Goal: Check status: Check status

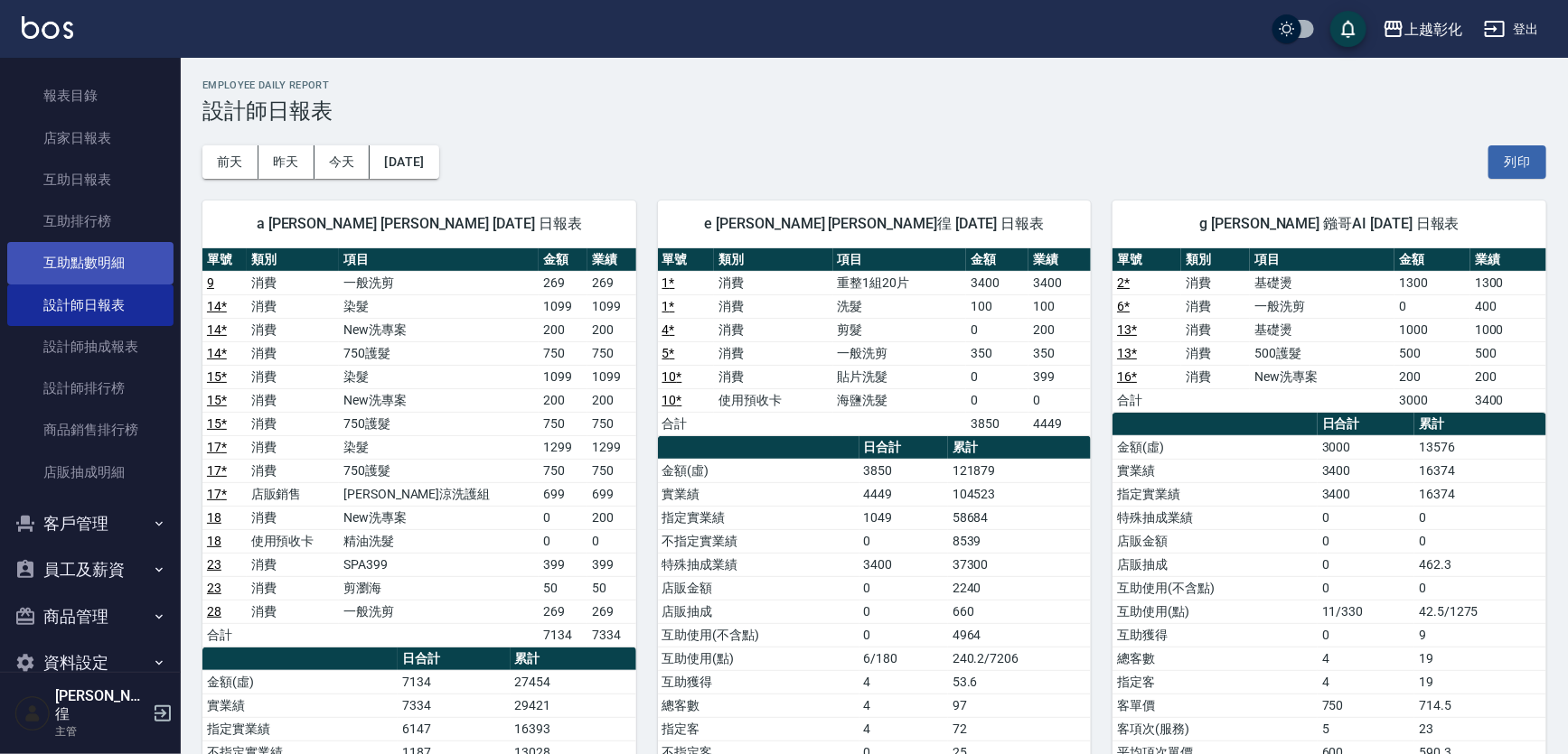
scroll to position [461, 0]
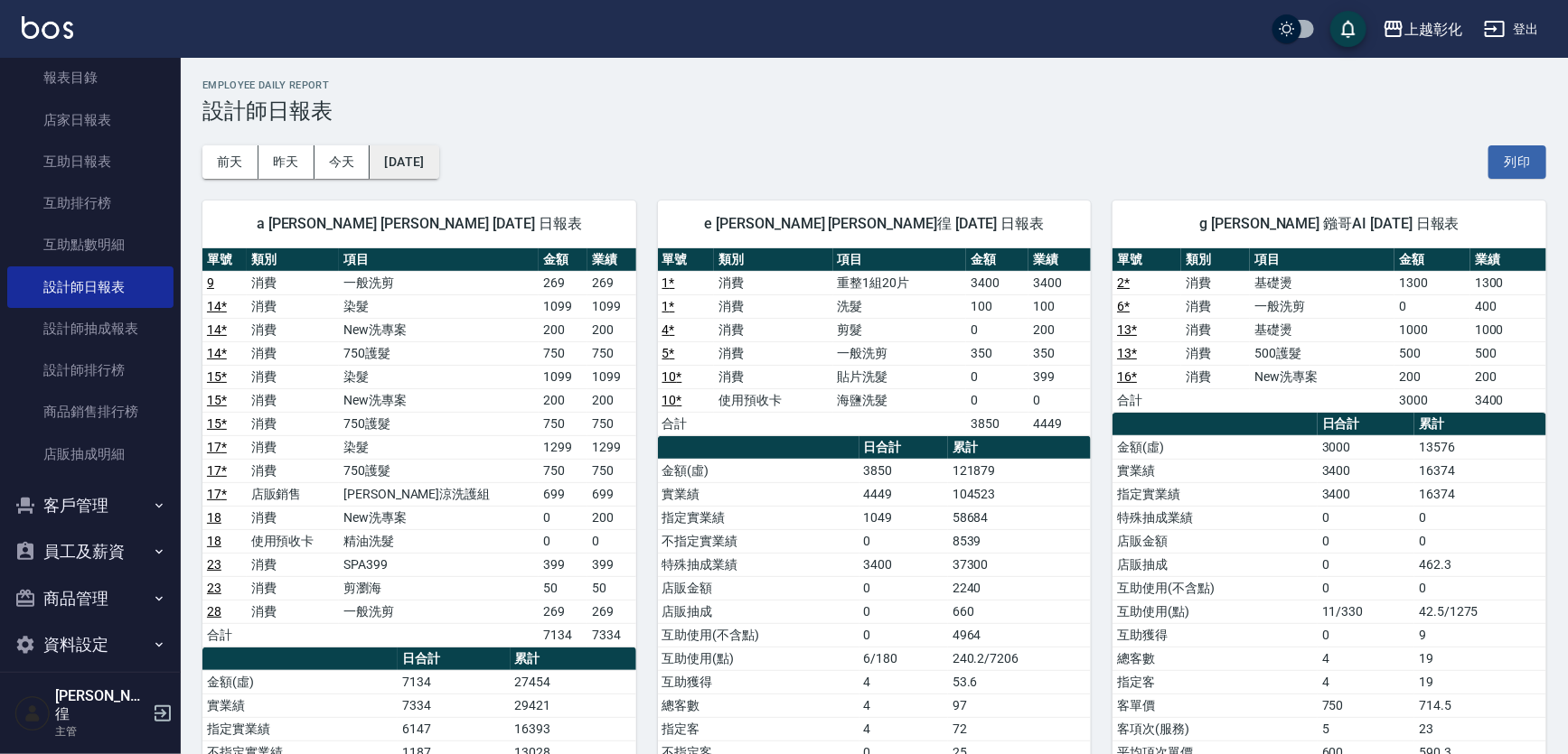
click at [378, 165] on button "[DATE]" at bounding box center [403, 162] width 69 height 33
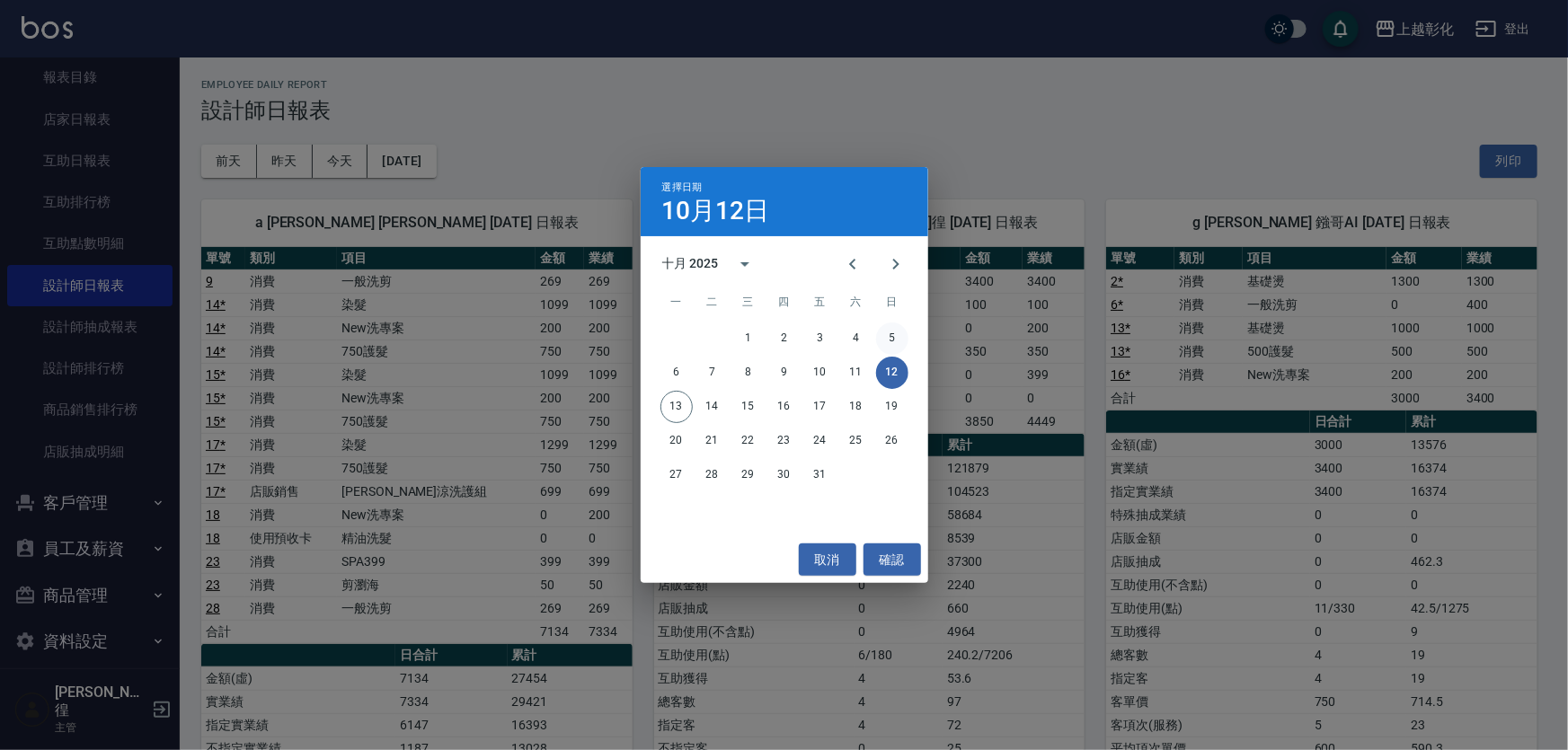
click at [882, 330] on button "5" at bounding box center [893, 339] width 33 height 33
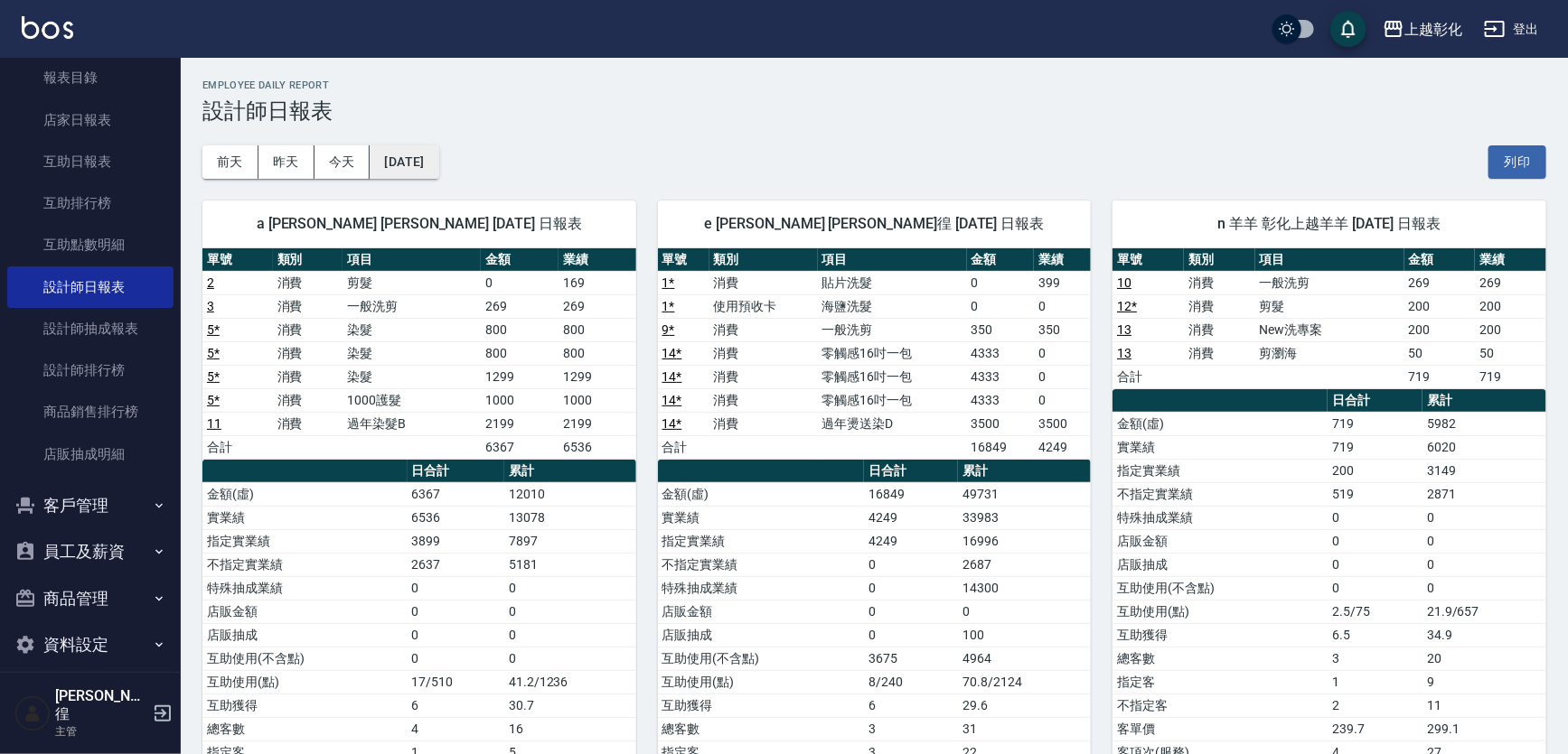
click at [409, 166] on button "[DATE]" at bounding box center [403, 162] width 69 height 33
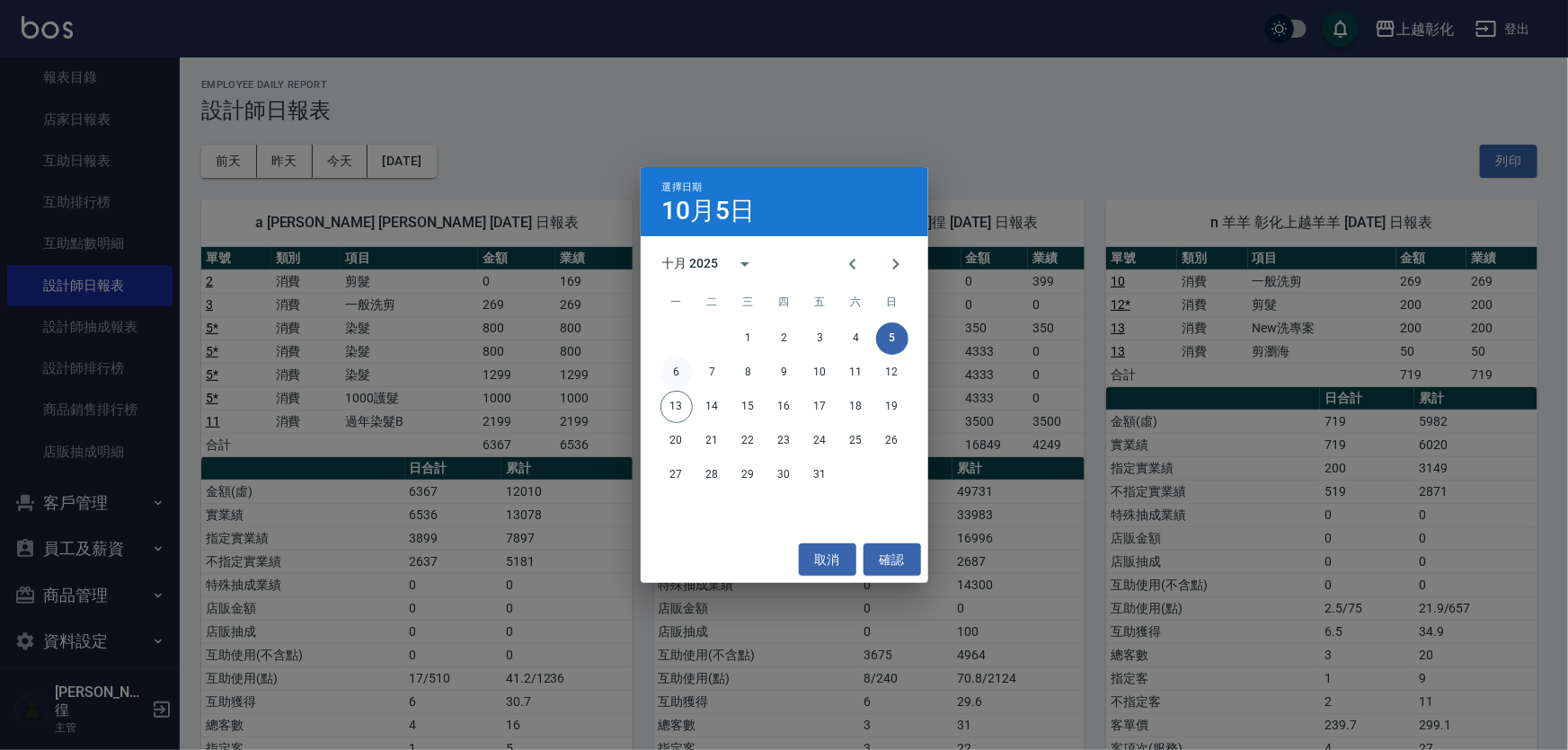
click at [675, 367] on button "6" at bounding box center [677, 373] width 33 height 33
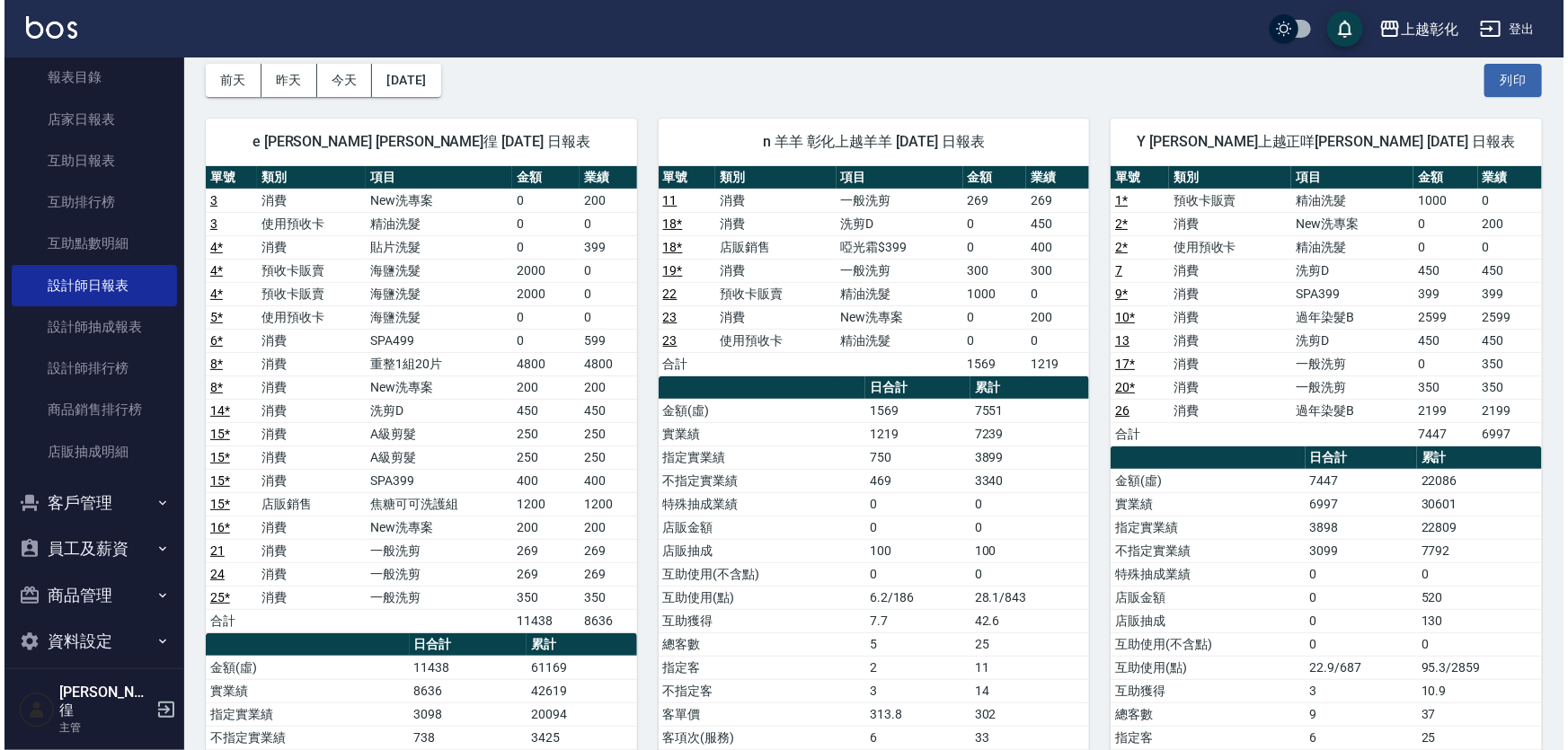
scroll to position [81, 0]
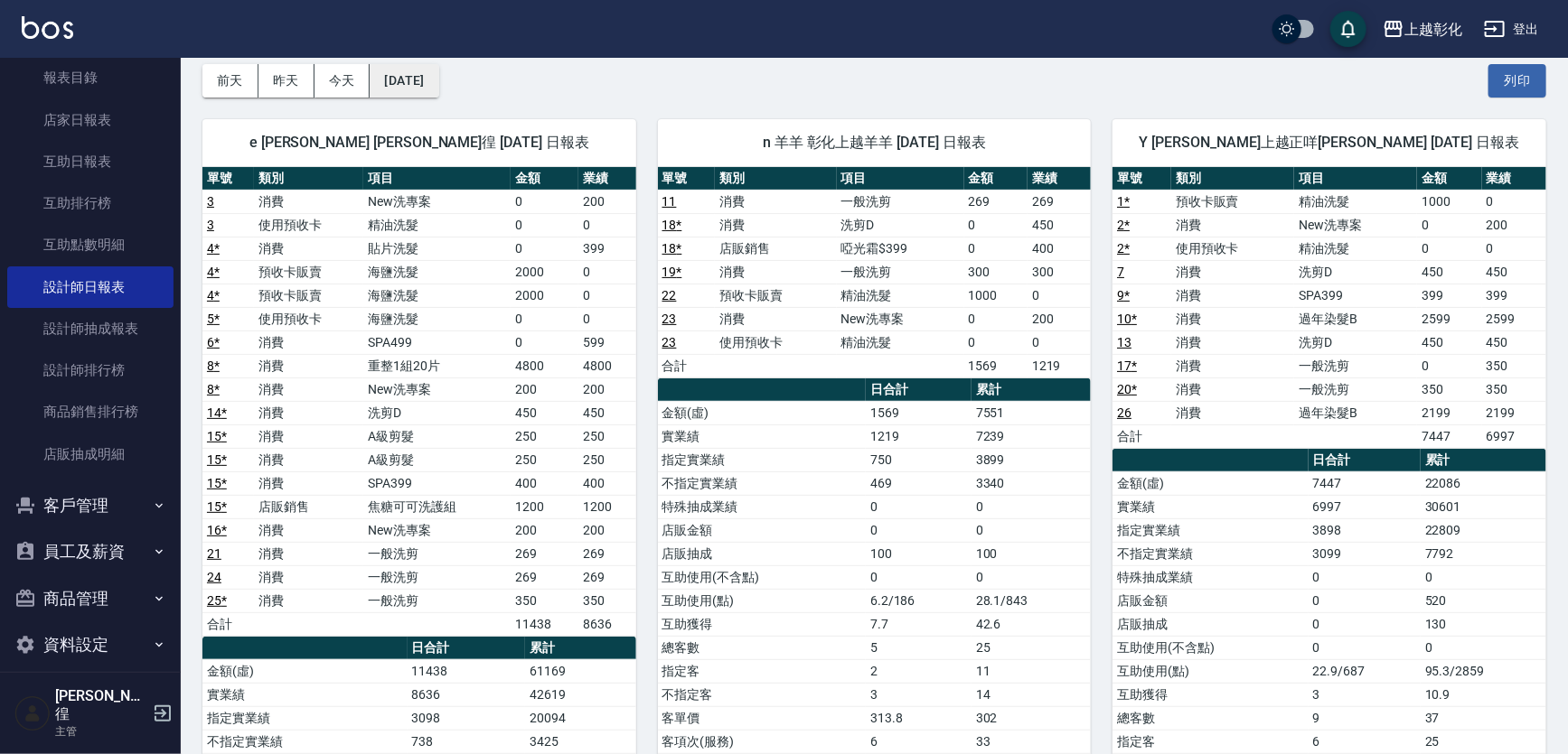
click at [428, 83] on button "[DATE]" at bounding box center [403, 80] width 69 height 33
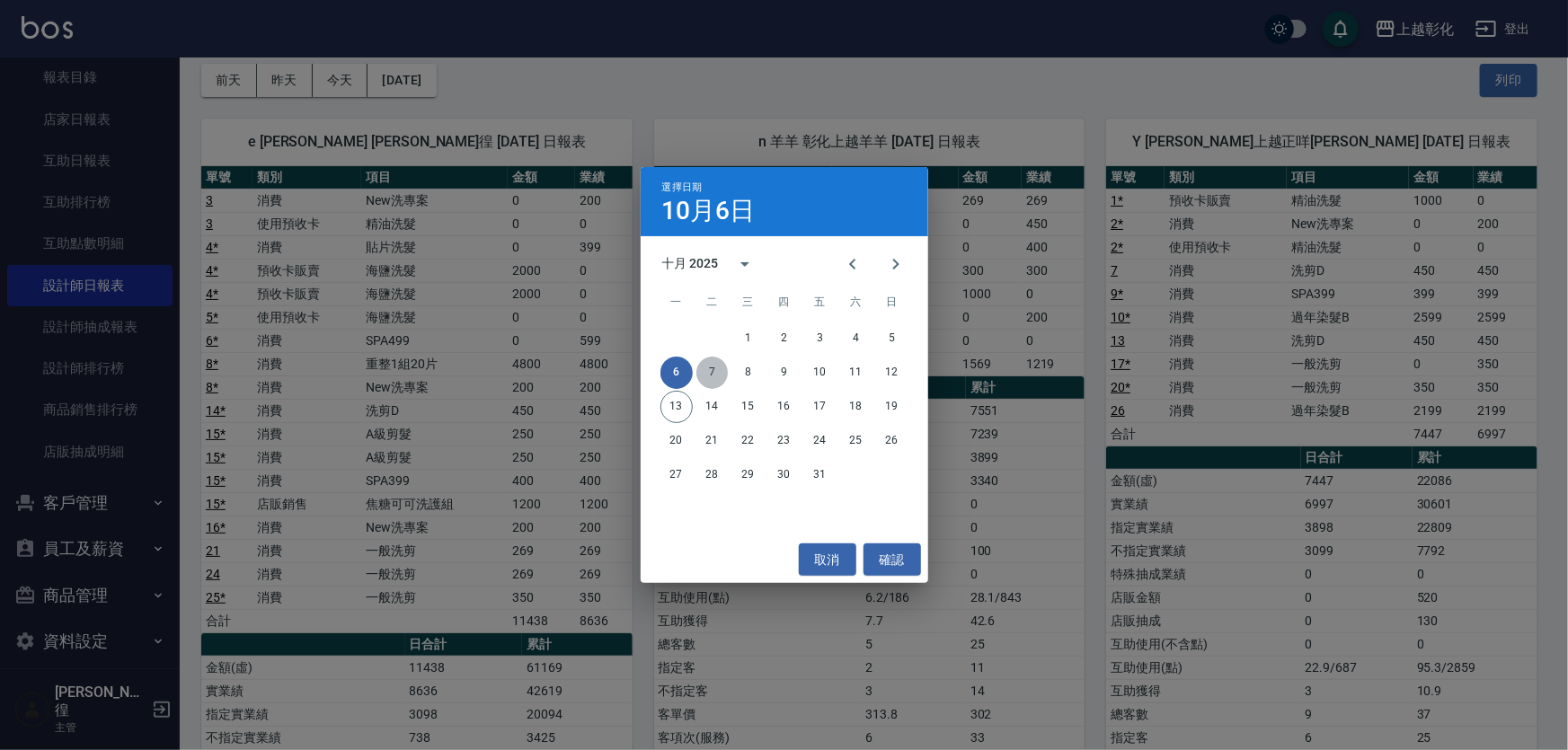
click at [711, 374] on button "7" at bounding box center [713, 373] width 33 height 33
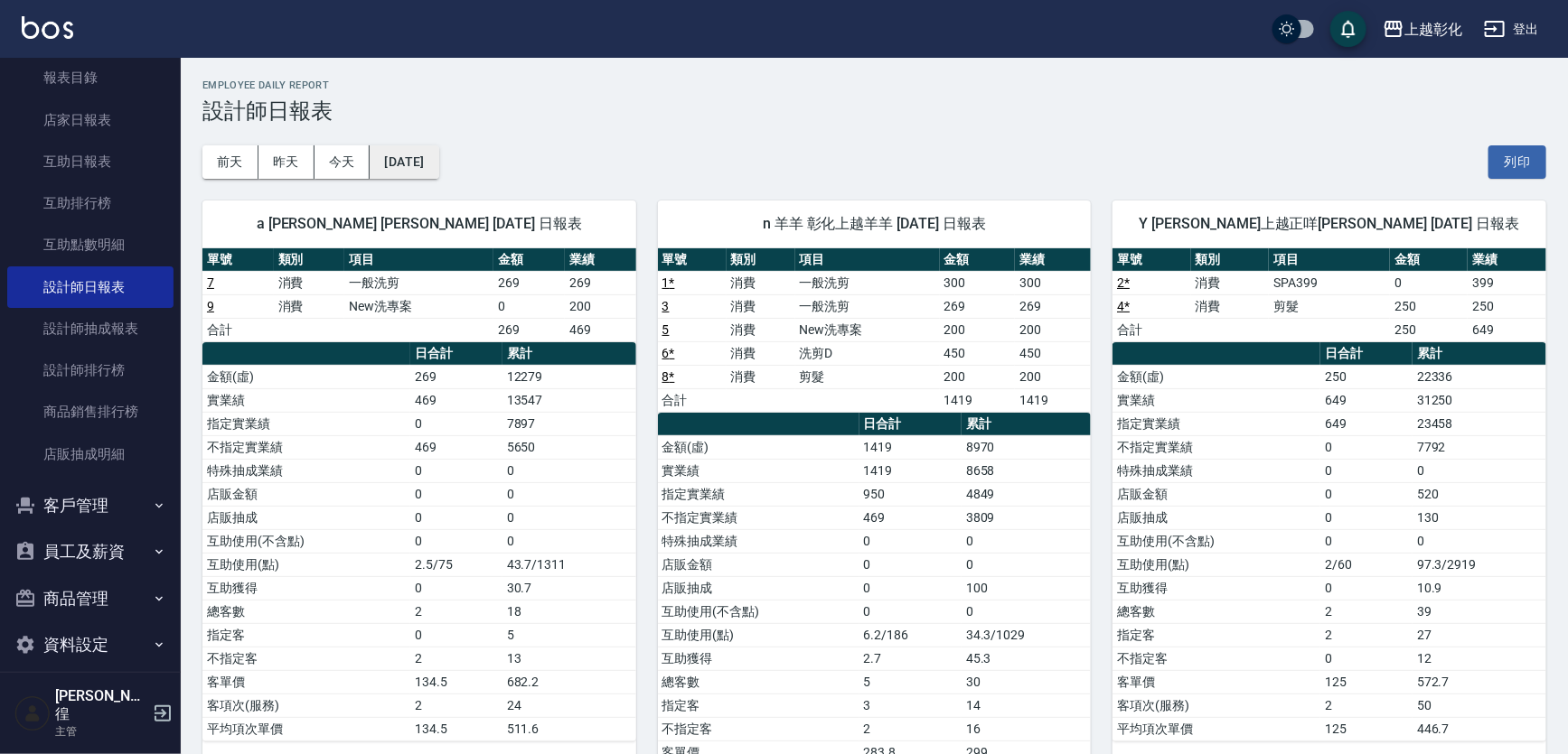
click at [422, 154] on button "[DATE]" at bounding box center [403, 162] width 69 height 33
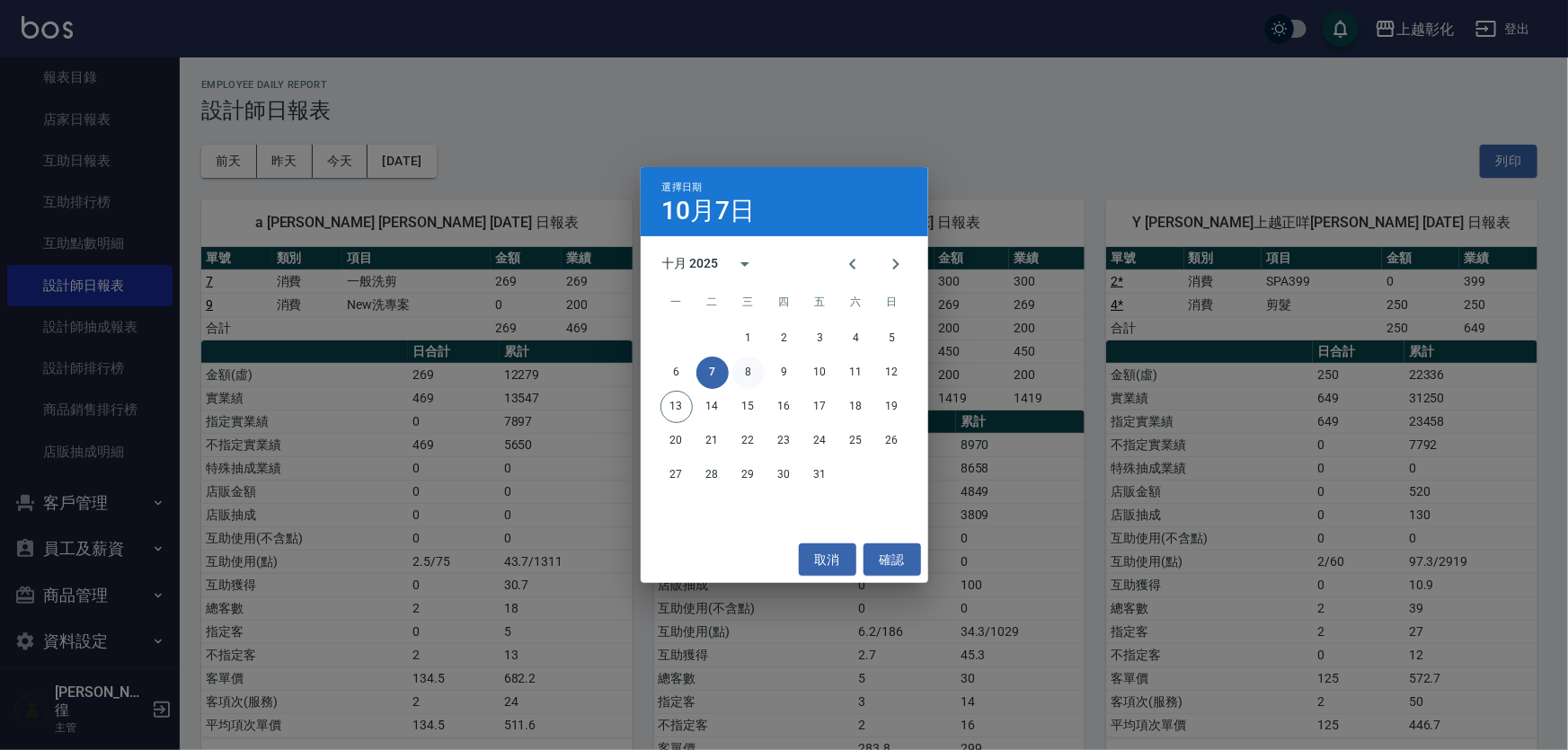
click at [748, 372] on button "8" at bounding box center [749, 373] width 33 height 33
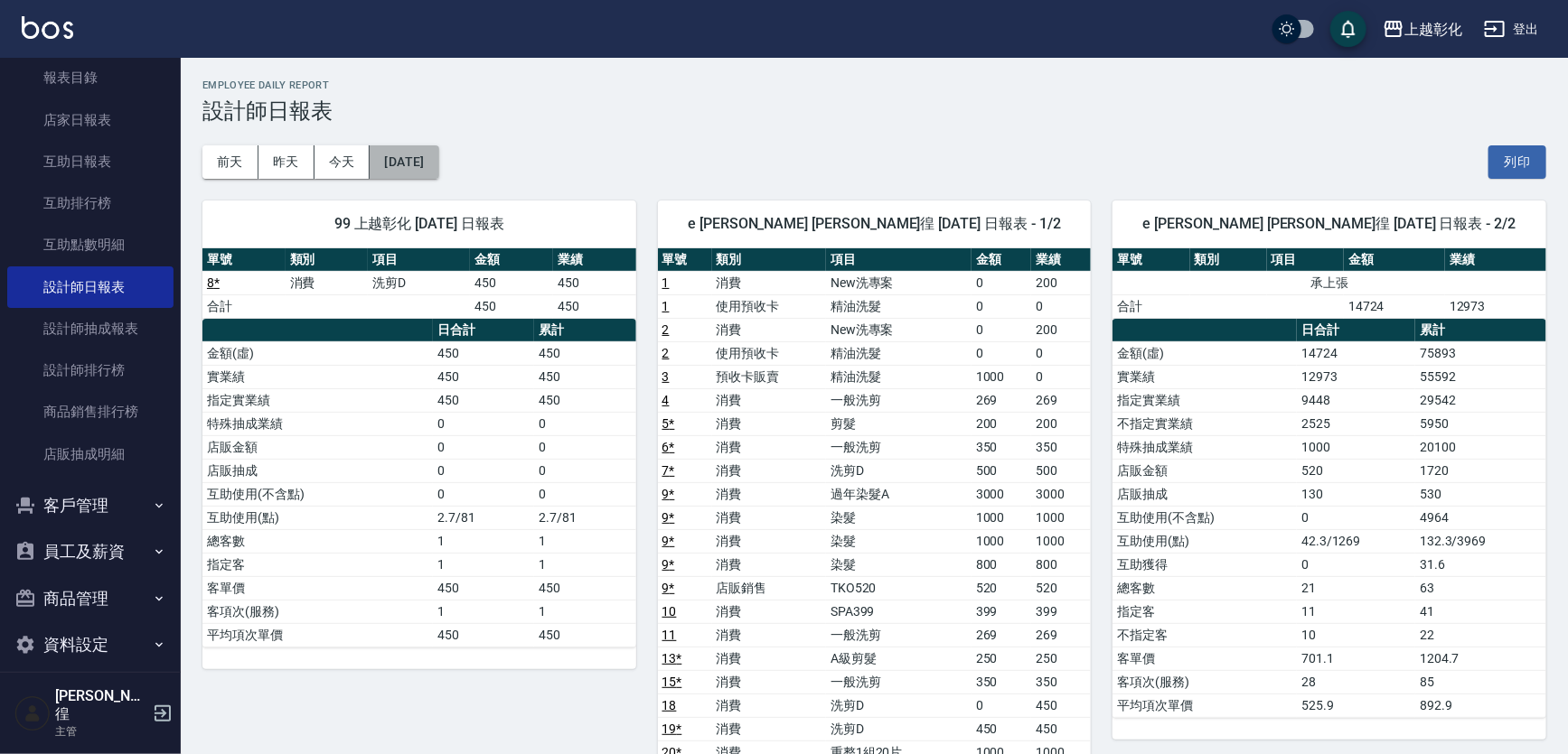
click at [388, 153] on button "[DATE]" at bounding box center [403, 162] width 69 height 33
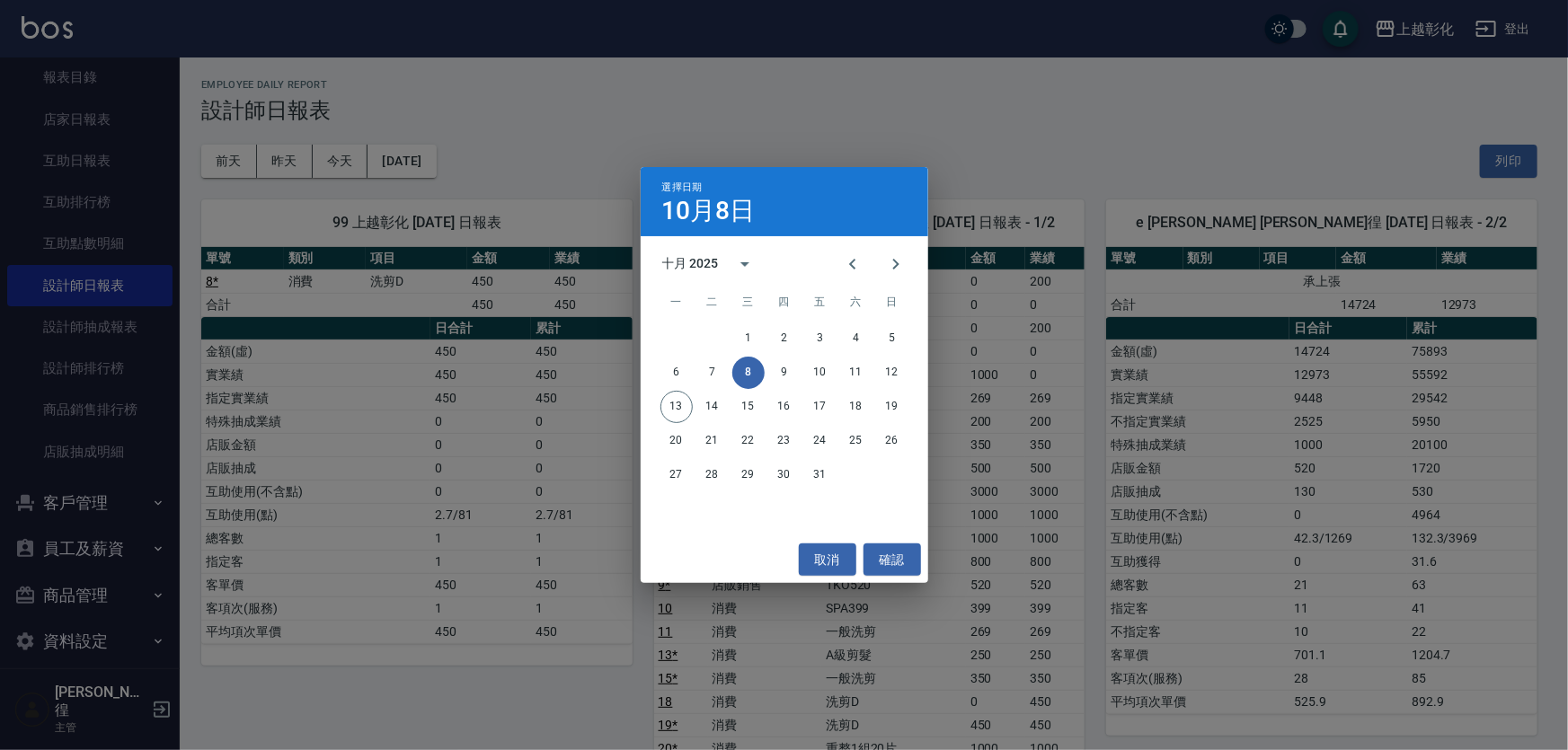
click at [911, 146] on div "選擇日期 10月8日 十月 2025 一 二 三 四 五 六 日 1 2 3 4 5 6 7 8 9 10 11 12 13 14 15 16 17 18 1…" at bounding box center [784, 375] width 1568 height 750
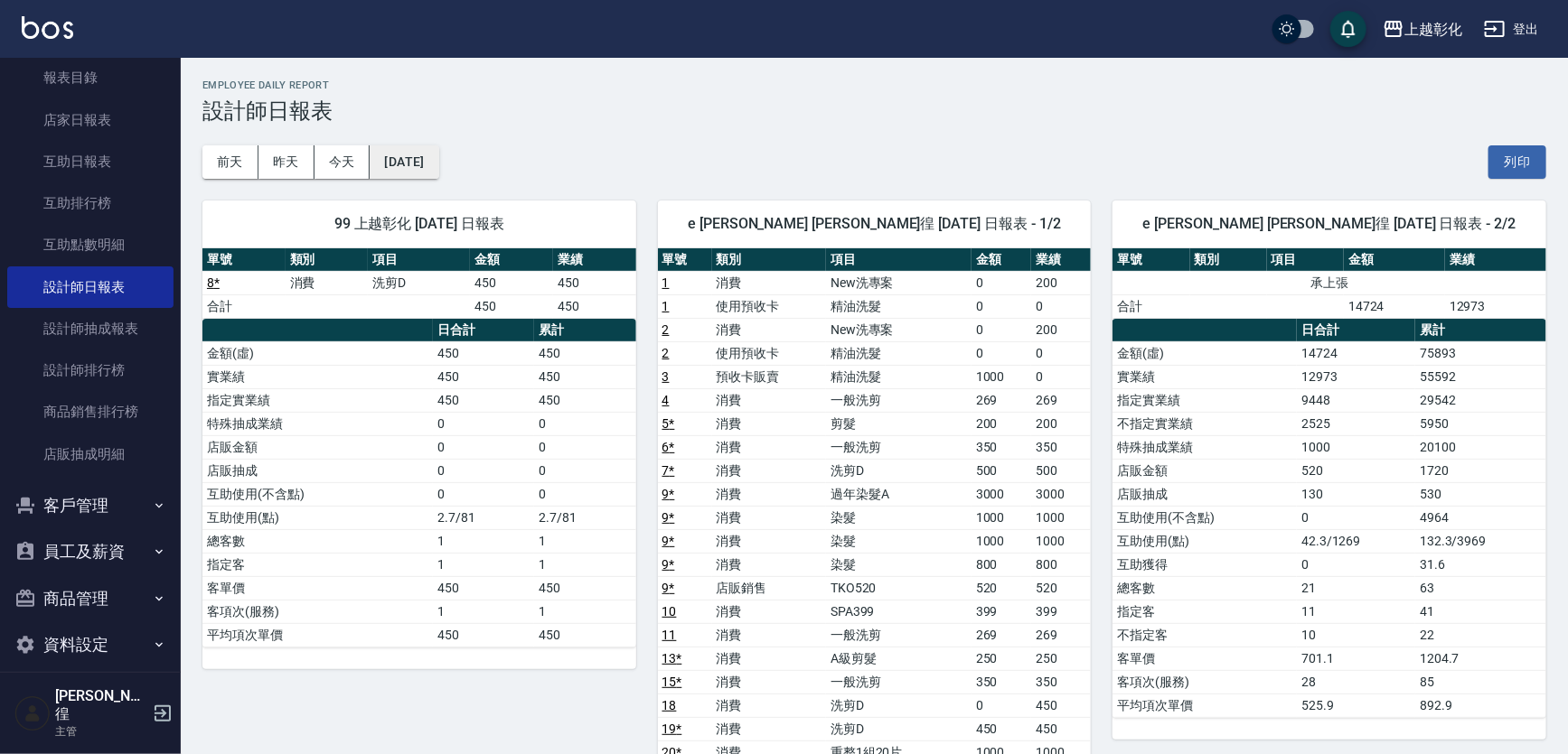
click at [424, 149] on button "[DATE]" at bounding box center [403, 162] width 69 height 33
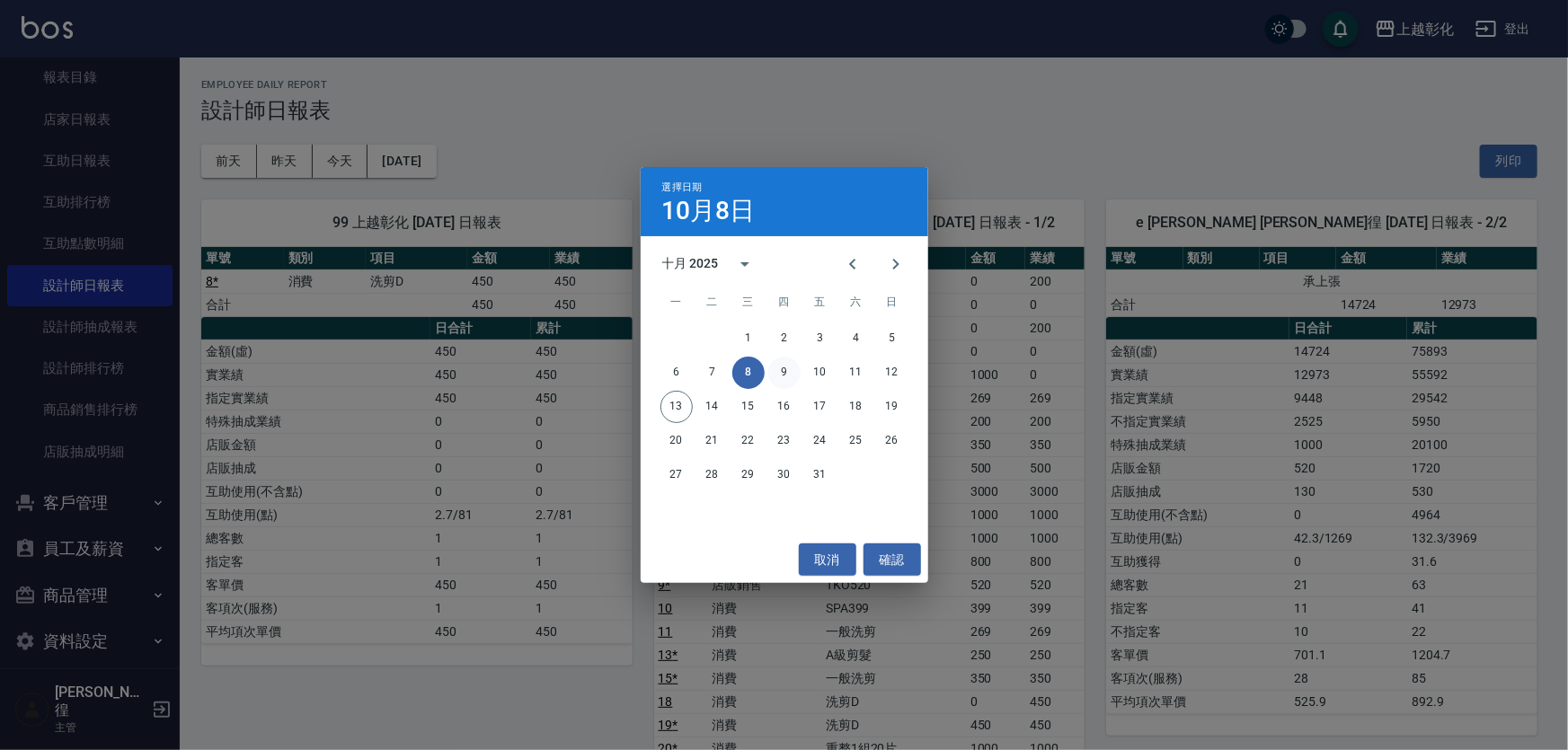
click at [774, 376] on button "9" at bounding box center [785, 373] width 33 height 33
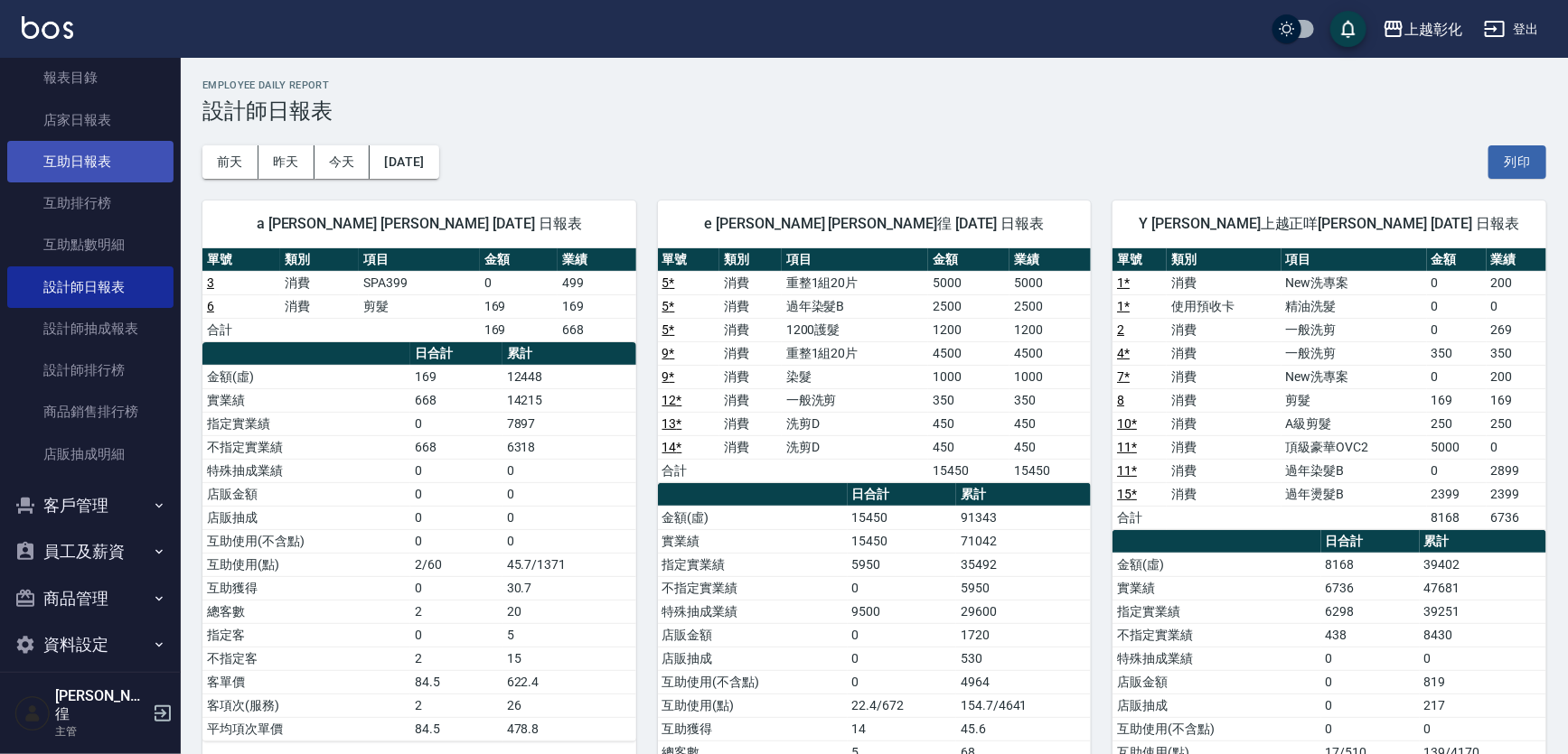
click at [117, 167] on link "互助日報表" at bounding box center [89, 161] width 166 height 42
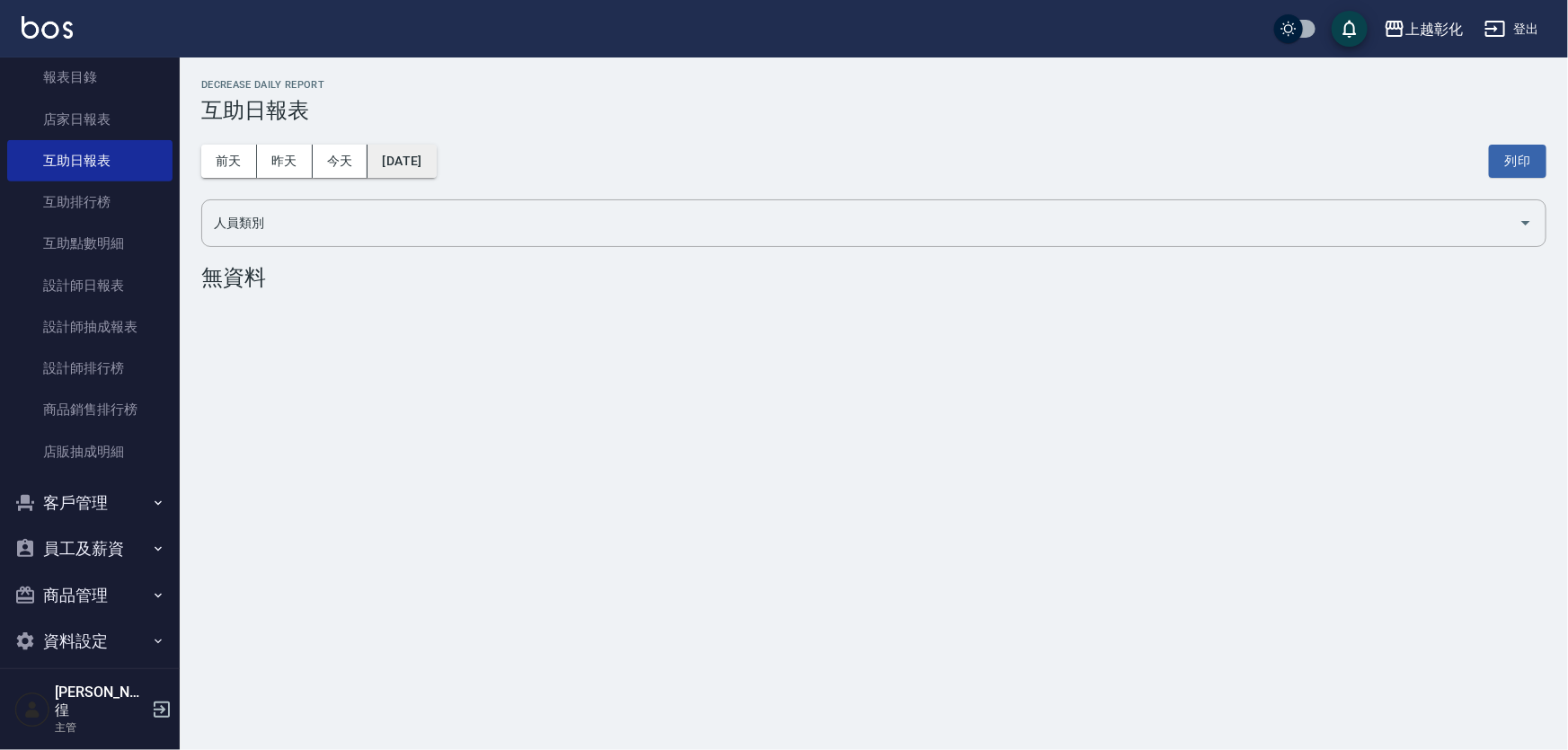
click at [436, 152] on button "[DATE]" at bounding box center [401, 161] width 68 height 33
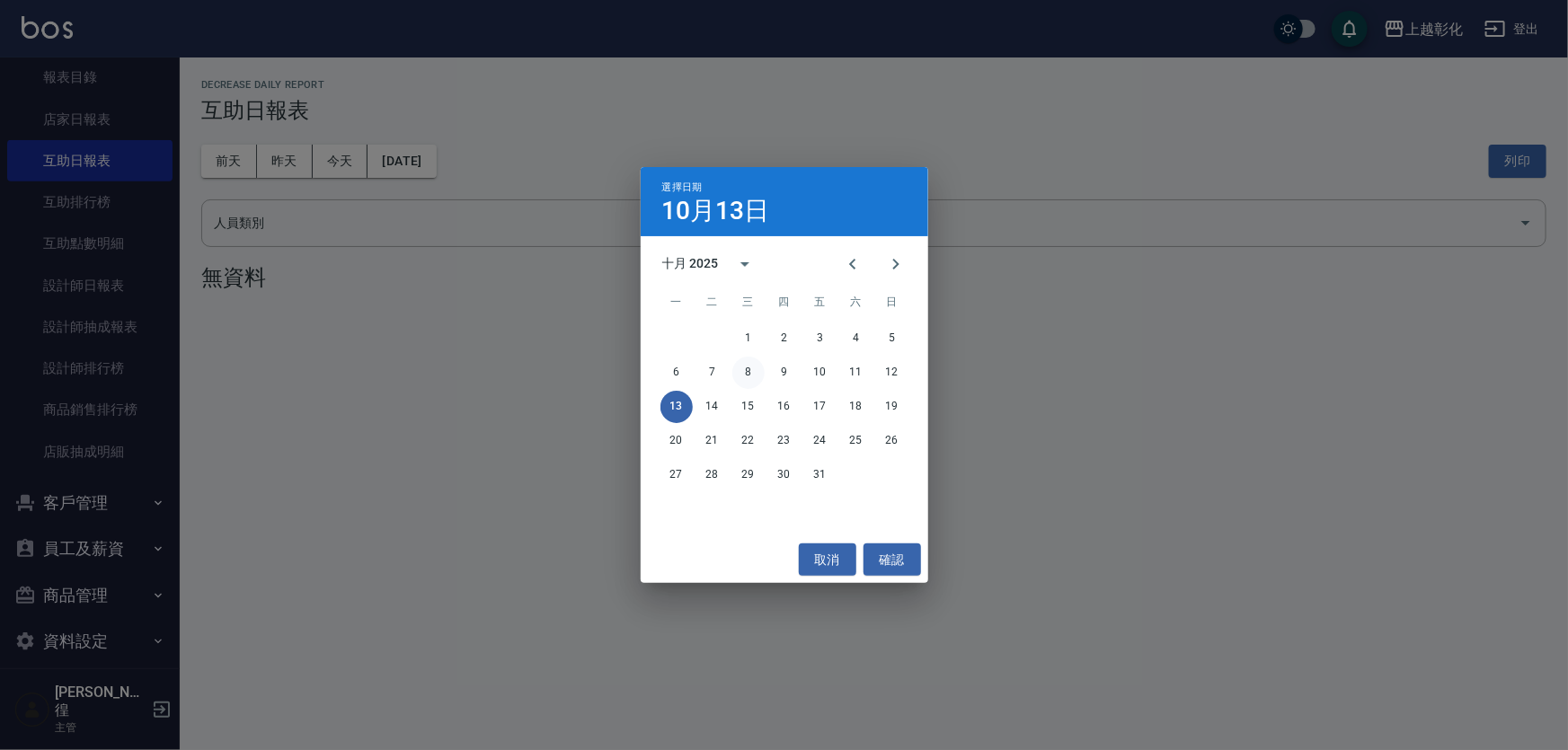
click at [742, 367] on button "8" at bounding box center [749, 373] width 33 height 33
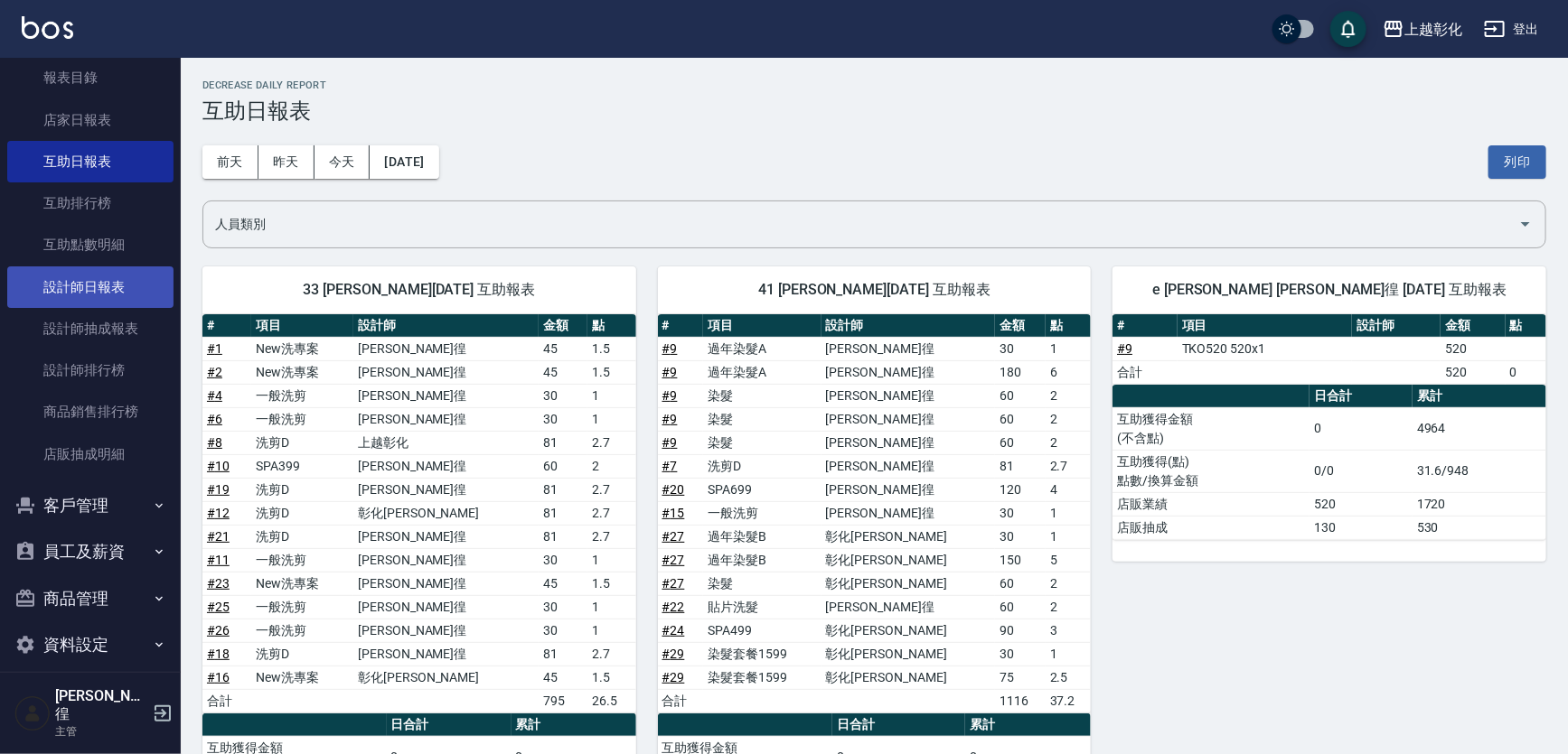
click at [60, 304] on link "設計師日報表" at bounding box center [89, 287] width 166 height 42
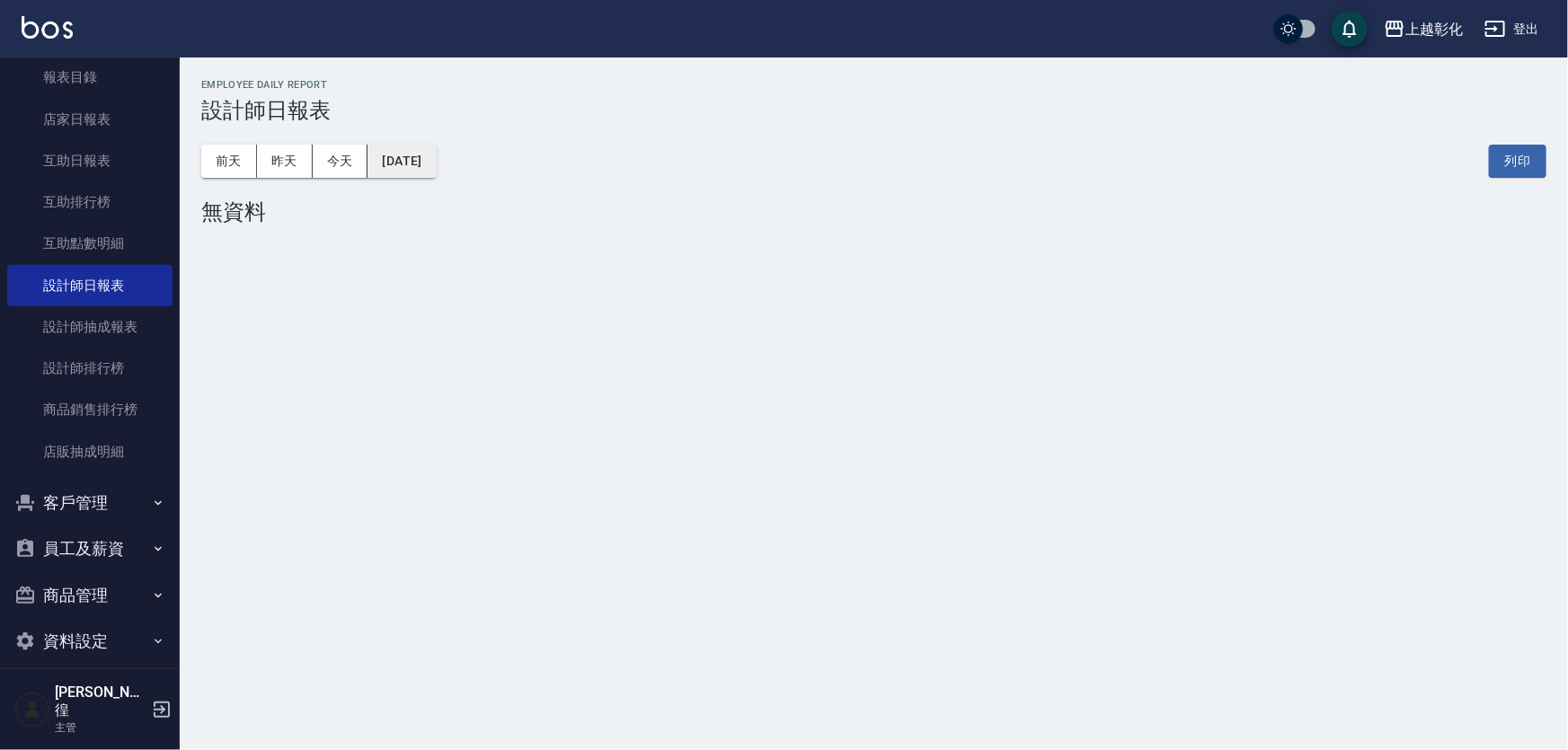
click at [402, 170] on button "[DATE]" at bounding box center [401, 161] width 68 height 33
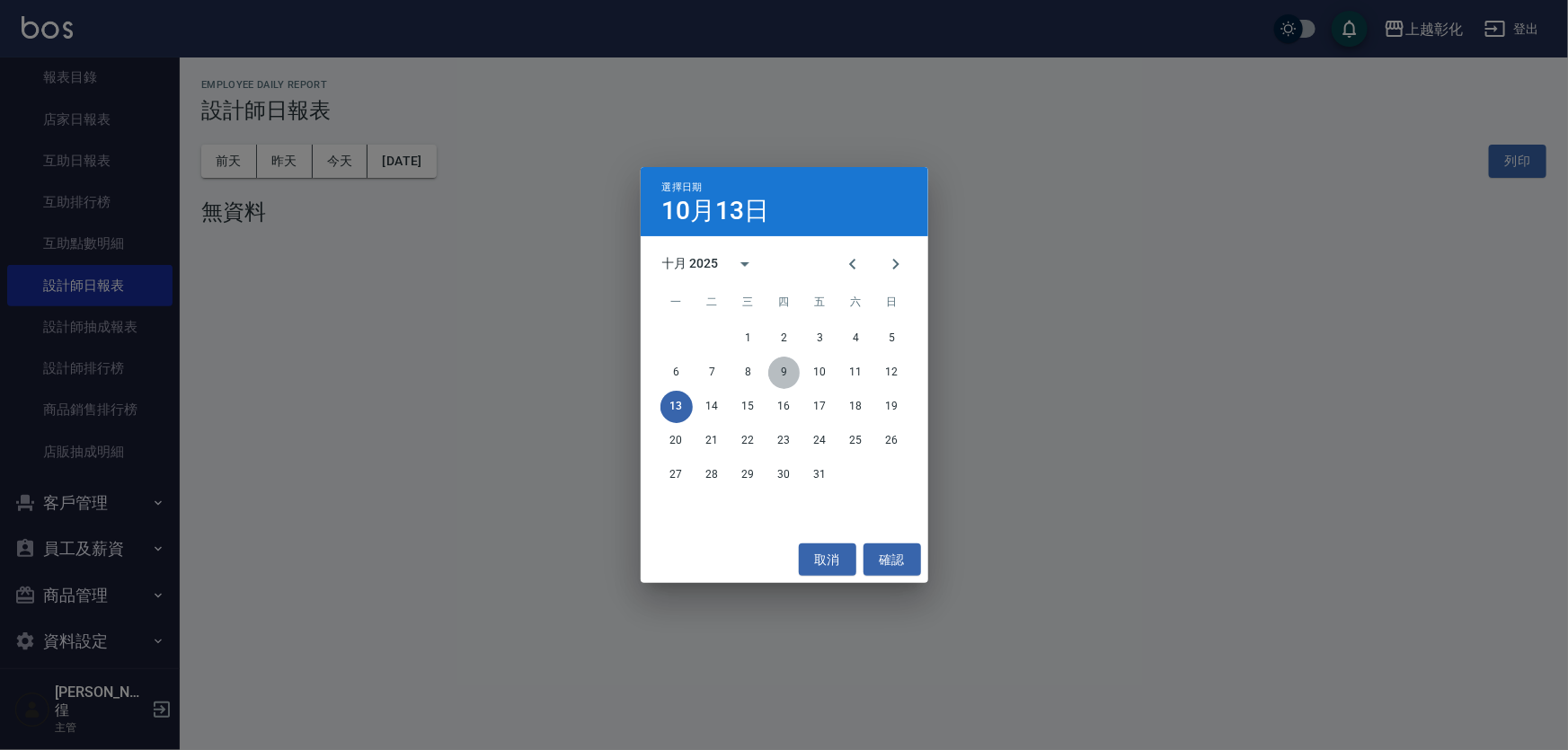
click at [794, 375] on button "9" at bounding box center [785, 373] width 33 height 33
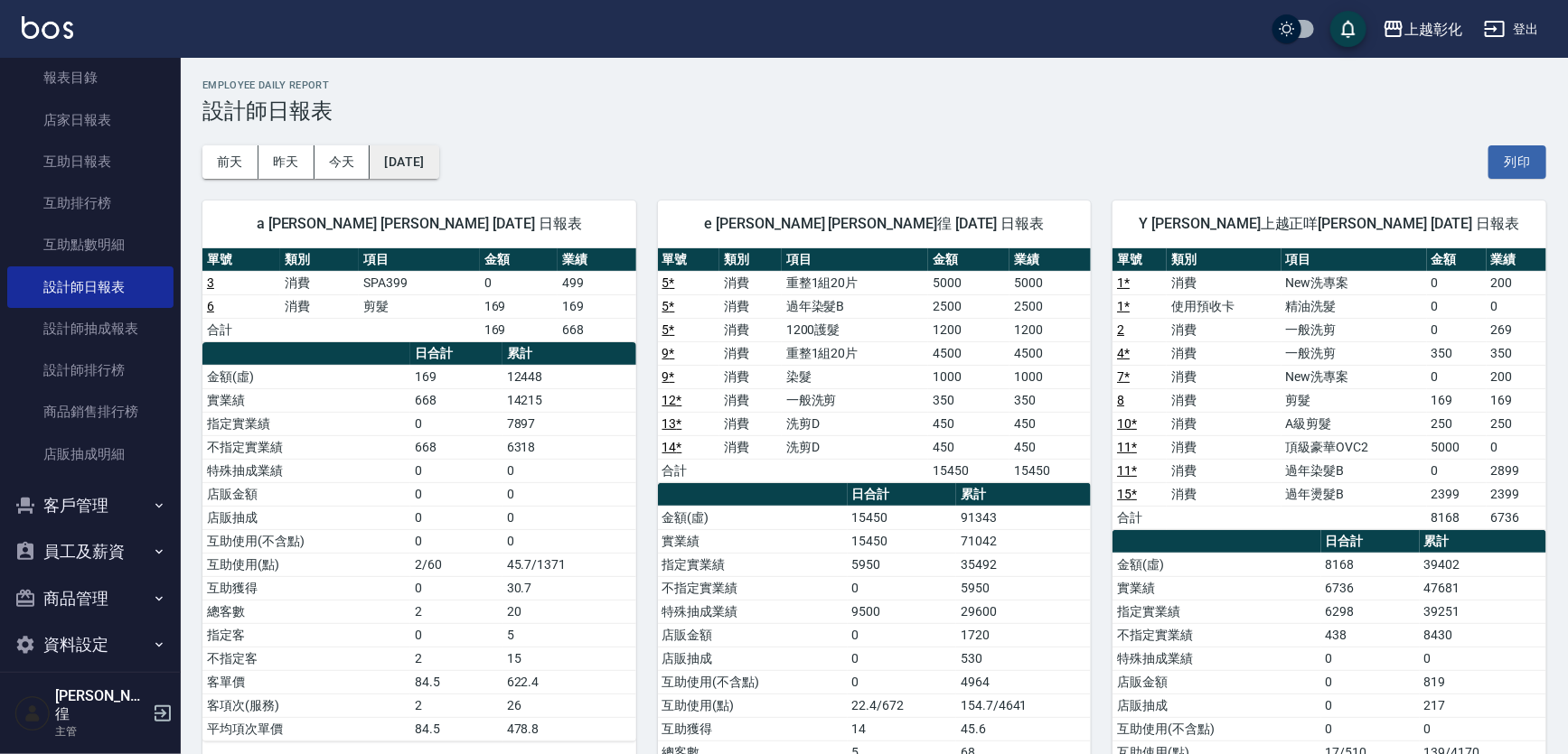
click at [438, 147] on button "[DATE]" at bounding box center [403, 162] width 69 height 33
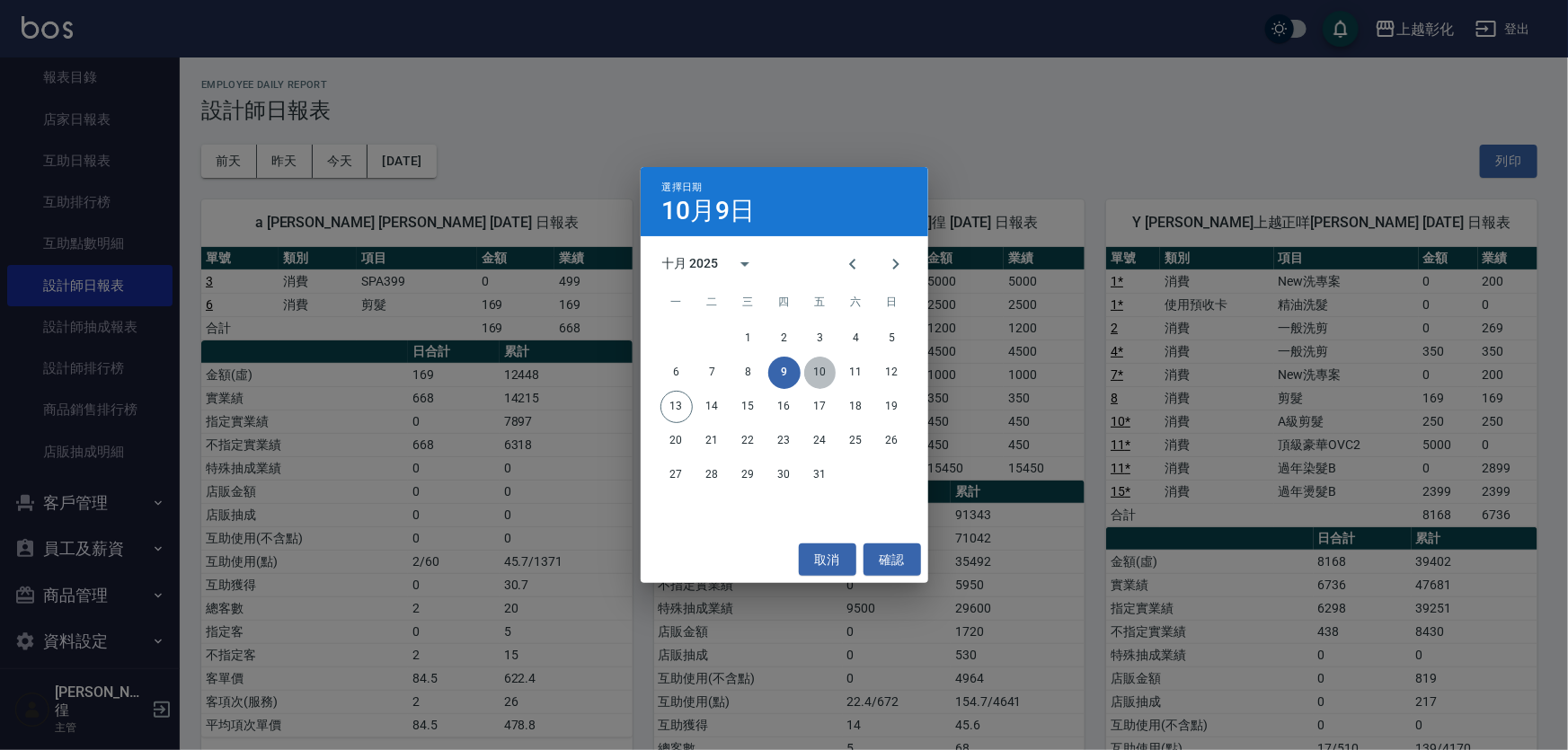
click at [814, 371] on button "10" at bounding box center [821, 373] width 33 height 33
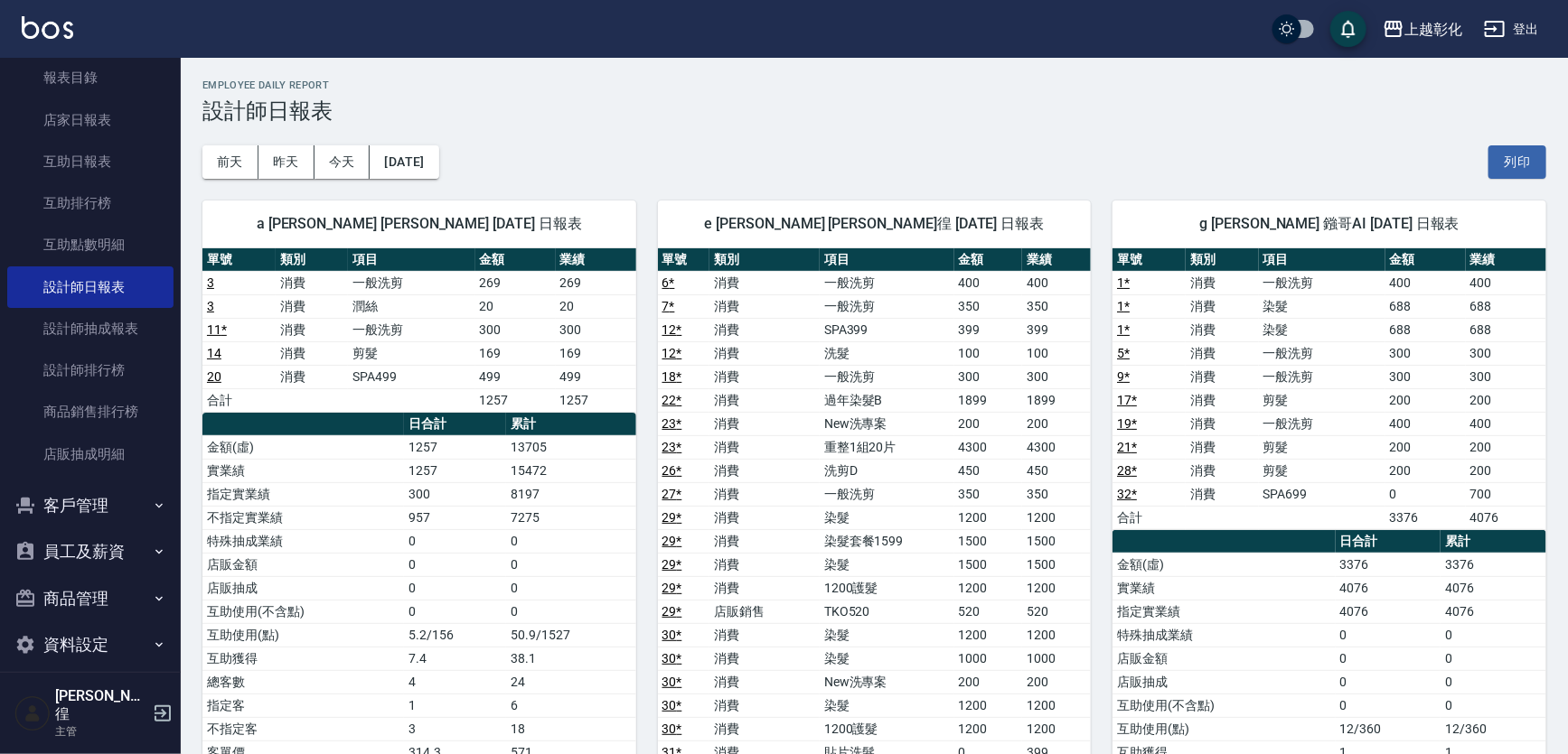
click at [397, 183] on div "a [PERSON_NAME] [PERSON_NAME] [DATE] 日報表 單號 類別 項目 金額 業績 3 消費 一般洗剪 269 269 3 消費 …" at bounding box center [408, 707] width 456 height 1054
click at [426, 166] on button "[DATE]" at bounding box center [403, 162] width 69 height 33
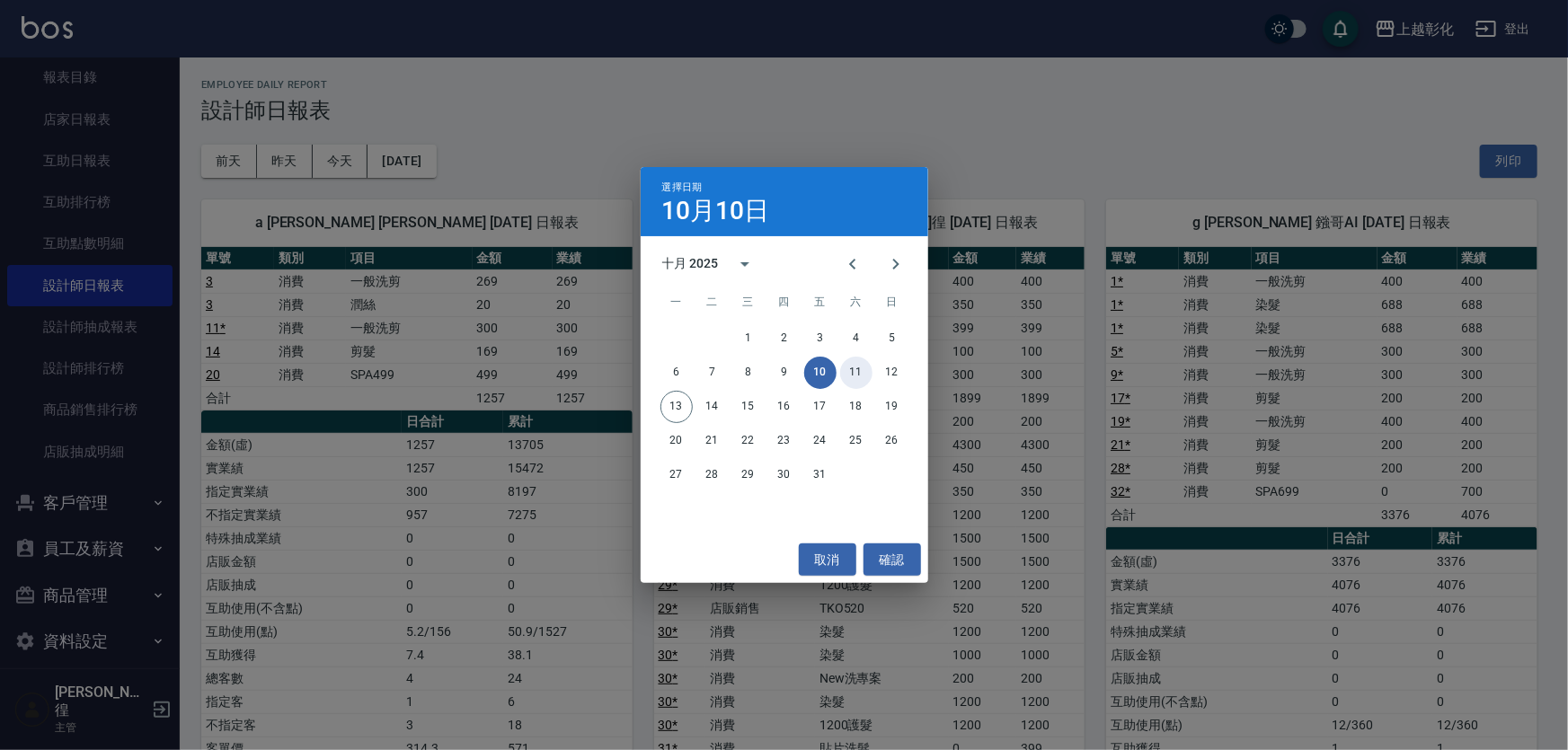
click at [852, 368] on button "11" at bounding box center [856, 373] width 33 height 33
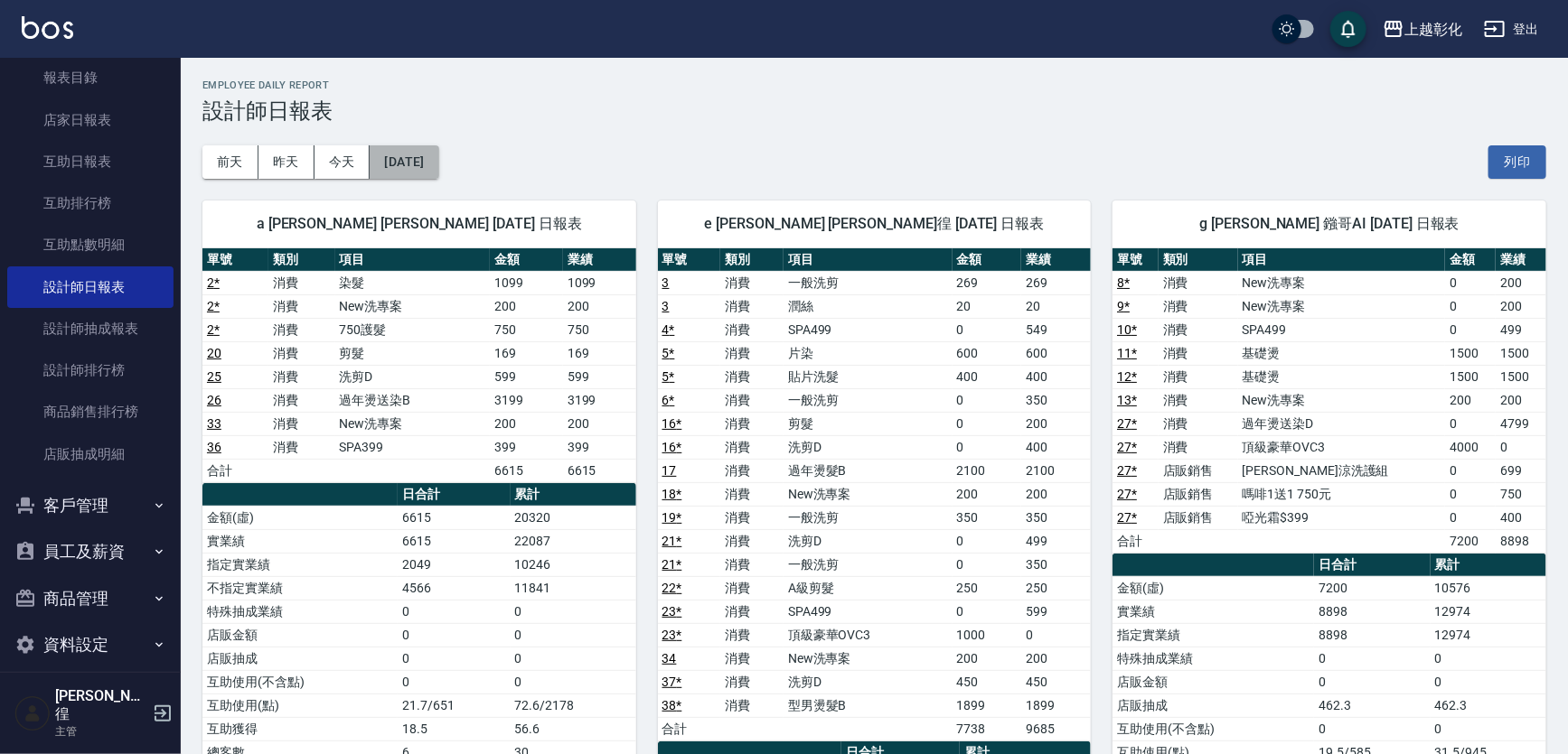
click at [421, 162] on button "[DATE]" at bounding box center [403, 162] width 69 height 33
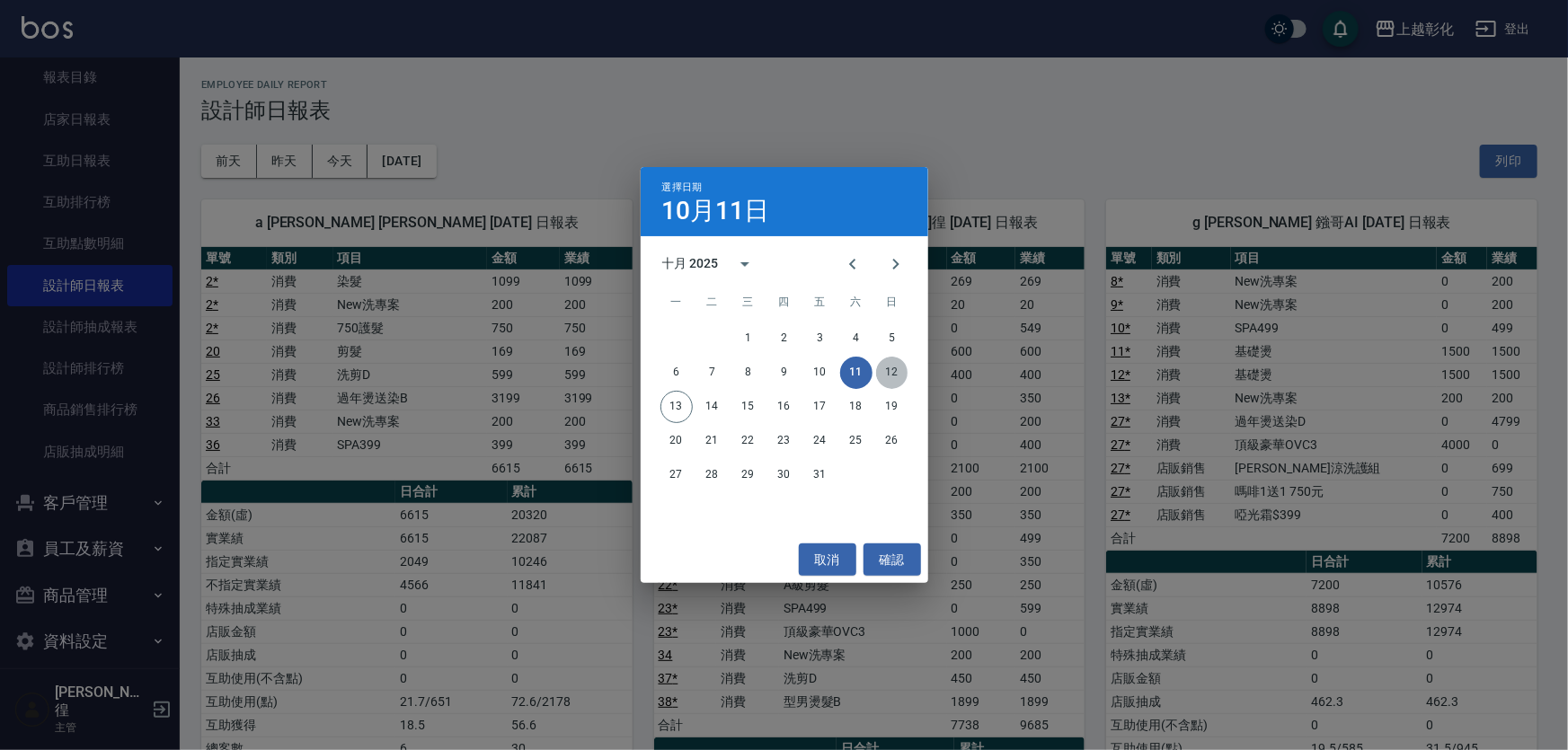
click at [884, 370] on button "12" at bounding box center [893, 373] width 33 height 33
